Goal: Task Accomplishment & Management: Use online tool/utility

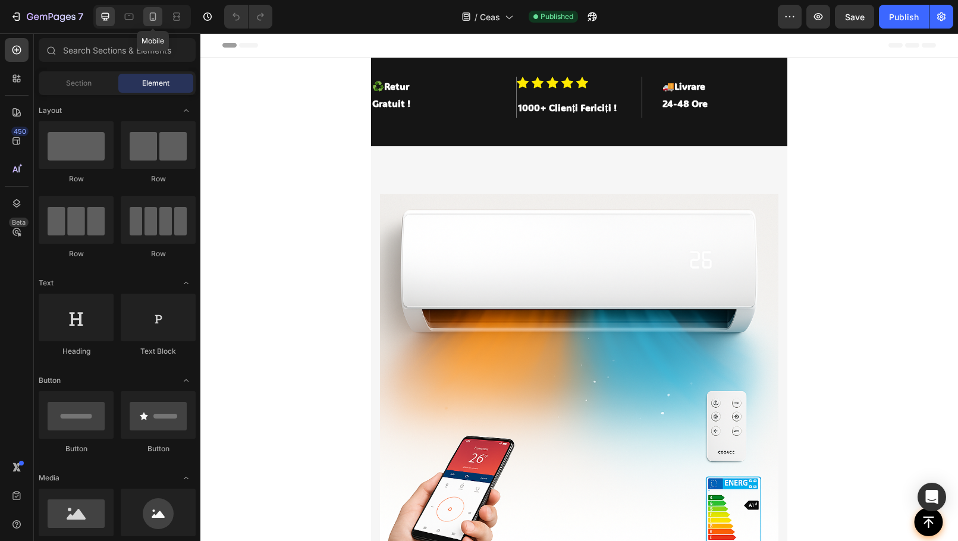
click at [158, 15] on icon at bounding box center [153, 17] width 12 height 12
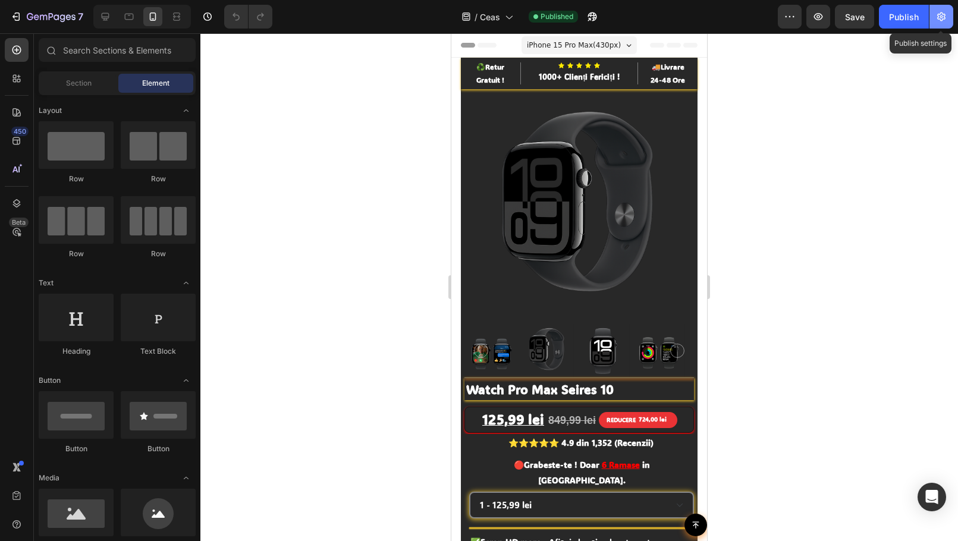
click at [943, 16] on icon "button" at bounding box center [941, 17] width 12 height 12
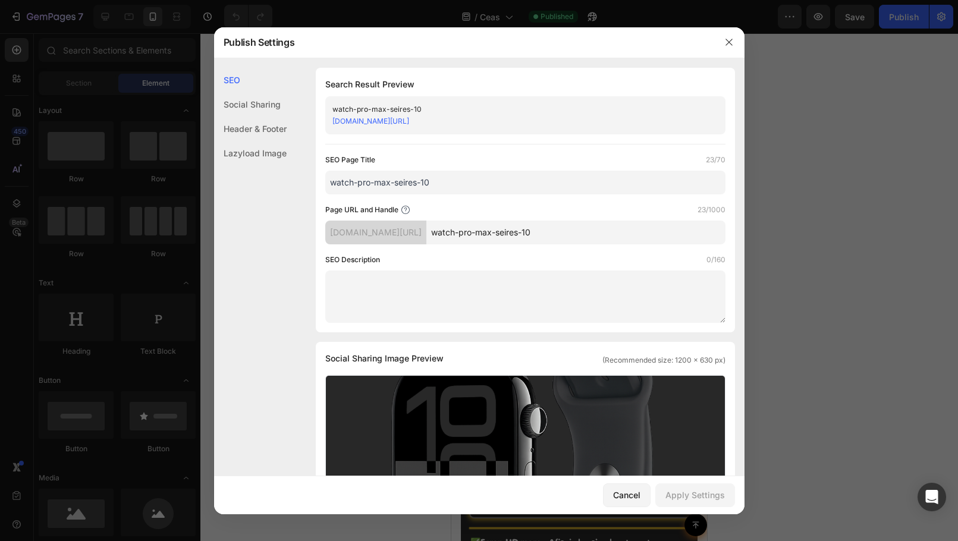
drag, startPoint x: 549, startPoint y: 124, endPoint x: 328, endPoint y: 124, distance: 221.7
click at [328, 124] on div "watch-pro-max-seires-10 xxhqxm-yg.myshopify.com/pages/watch-pro-max-seires-10" at bounding box center [525, 115] width 400 height 38
click at [349, 119] on link "xxhqxm-yg.myshopify.com/pages/watch-pro-max-seires-10" at bounding box center [370, 121] width 77 height 9
click at [726, 40] on icon "button" at bounding box center [729, 42] width 10 height 10
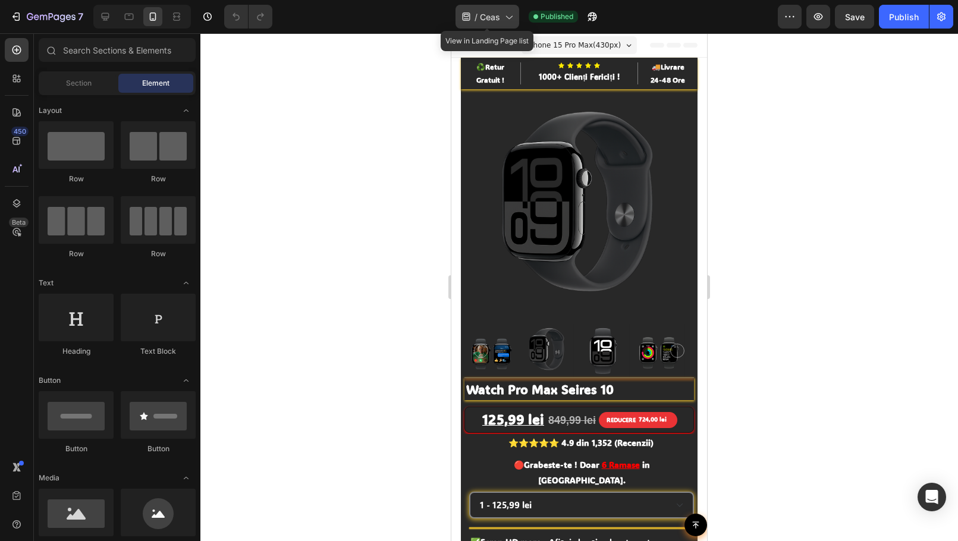
click at [487, 18] on span "Ceas" at bounding box center [490, 17] width 20 height 12
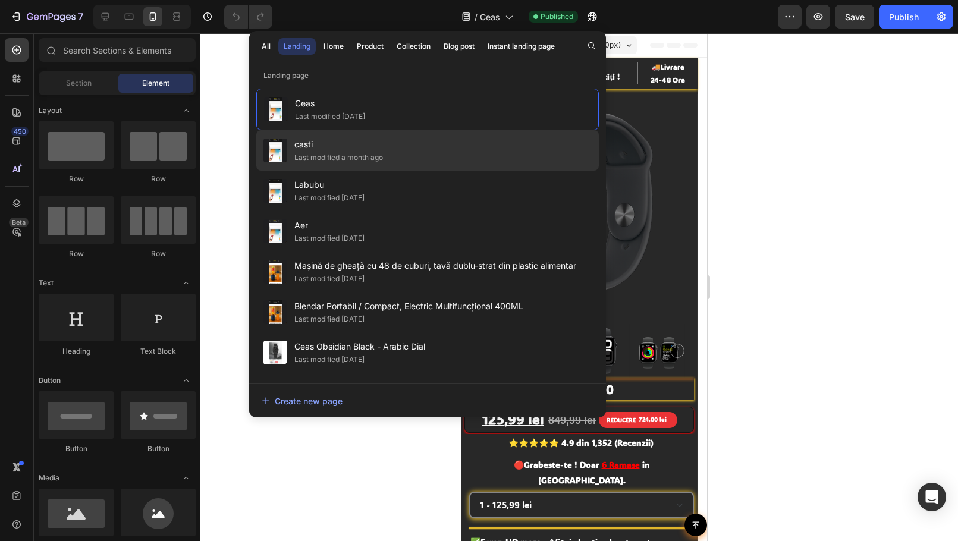
click at [366, 153] on div "Last modified a month ago" at bounding box center [338, 158] width 89 height 12
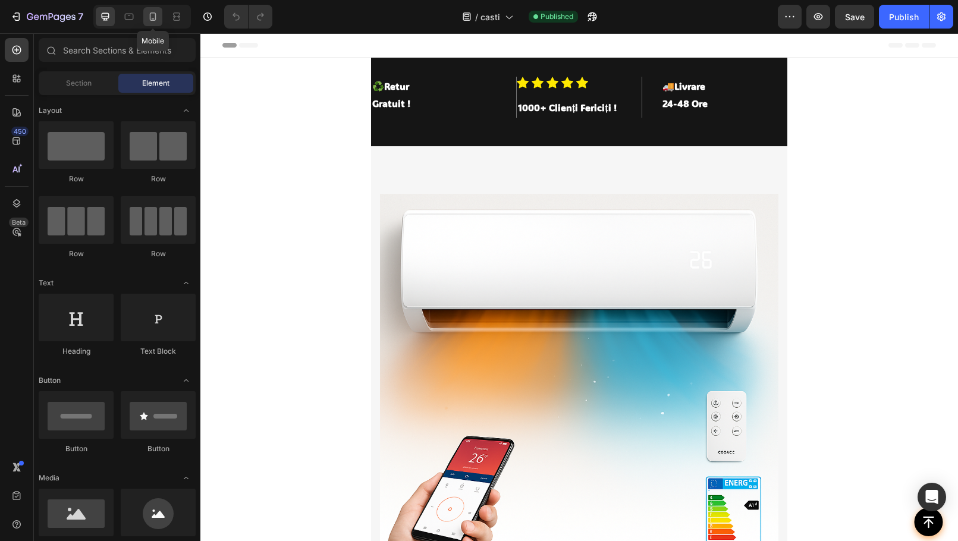
click at [154, 15] on icon at bounding box center [153, 17] width 12 height 12
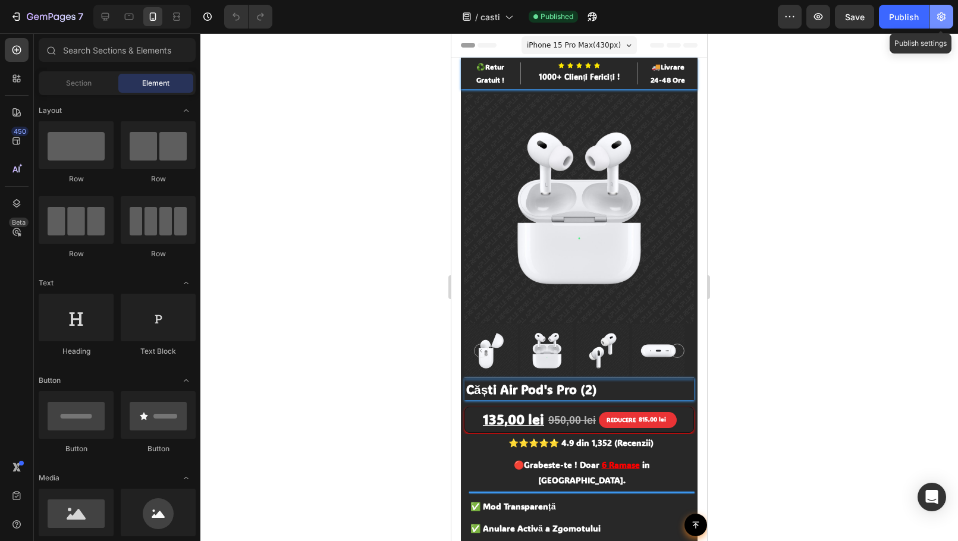
click at [942, 10] on button "button" at bounding box center [941, 17] width 24 height 24
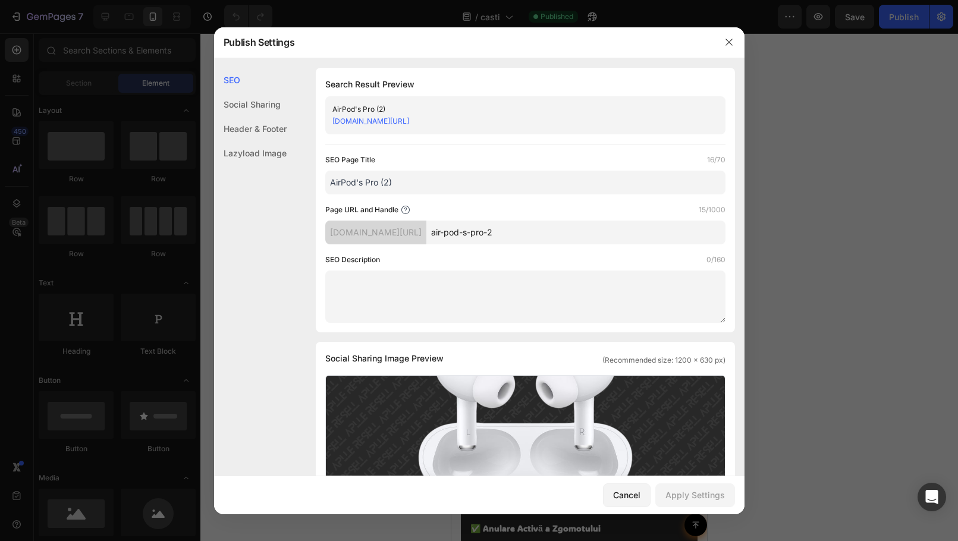
click at [409, 119] on link "[DOMAIN_NAME][URL]" at bounding box center [370, 121] width 77 height 9
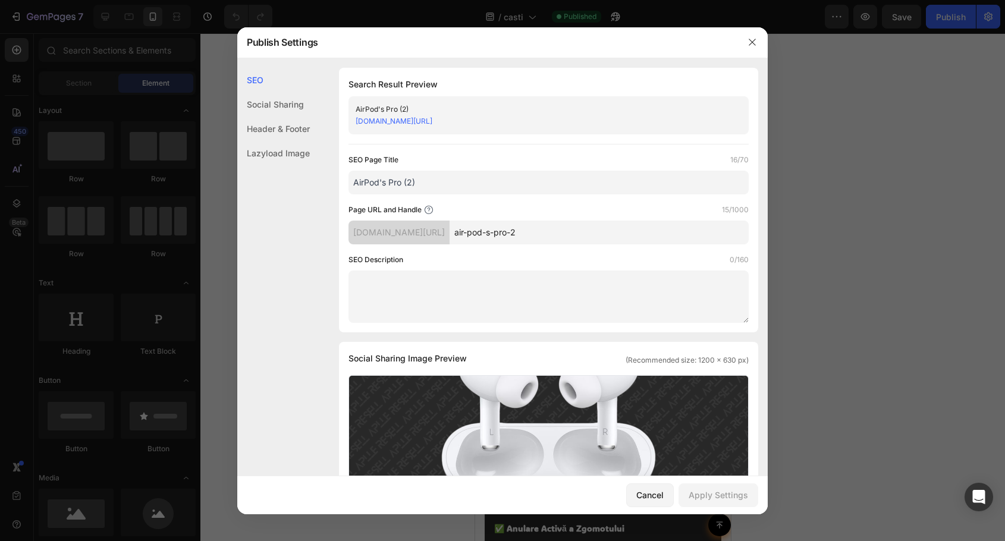
click at [432, 124] on link "[DOMAIN_NAME][URL]" at bounding box center [393, 121] width 77 height 9
click at [758, 40] on button "button" at bounding box center [751, 42] width 19 height 19
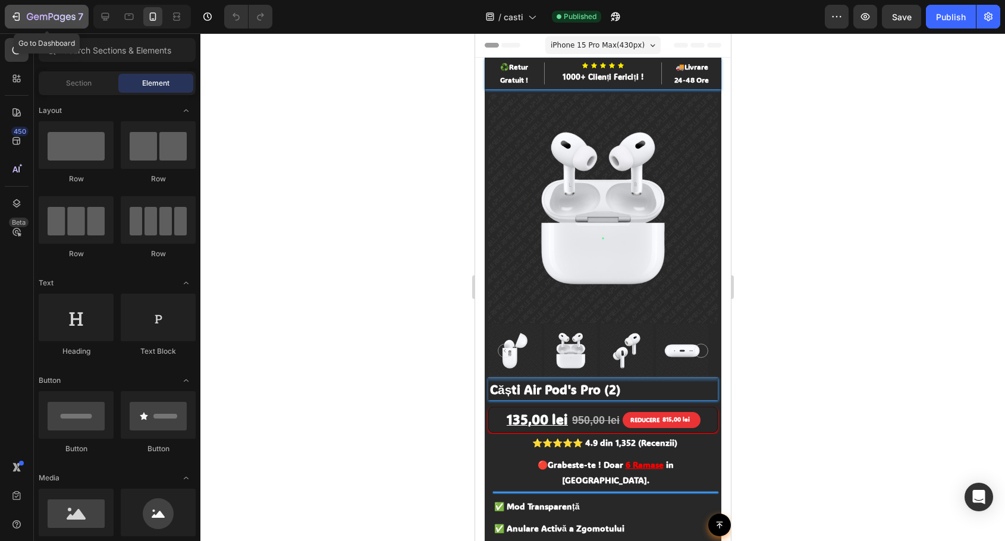
click at [33, 19] on icon "button" at bounding box center [51, 17] width 49 height 10
